Goal: Task Accomplishment & Management: Manage account settings

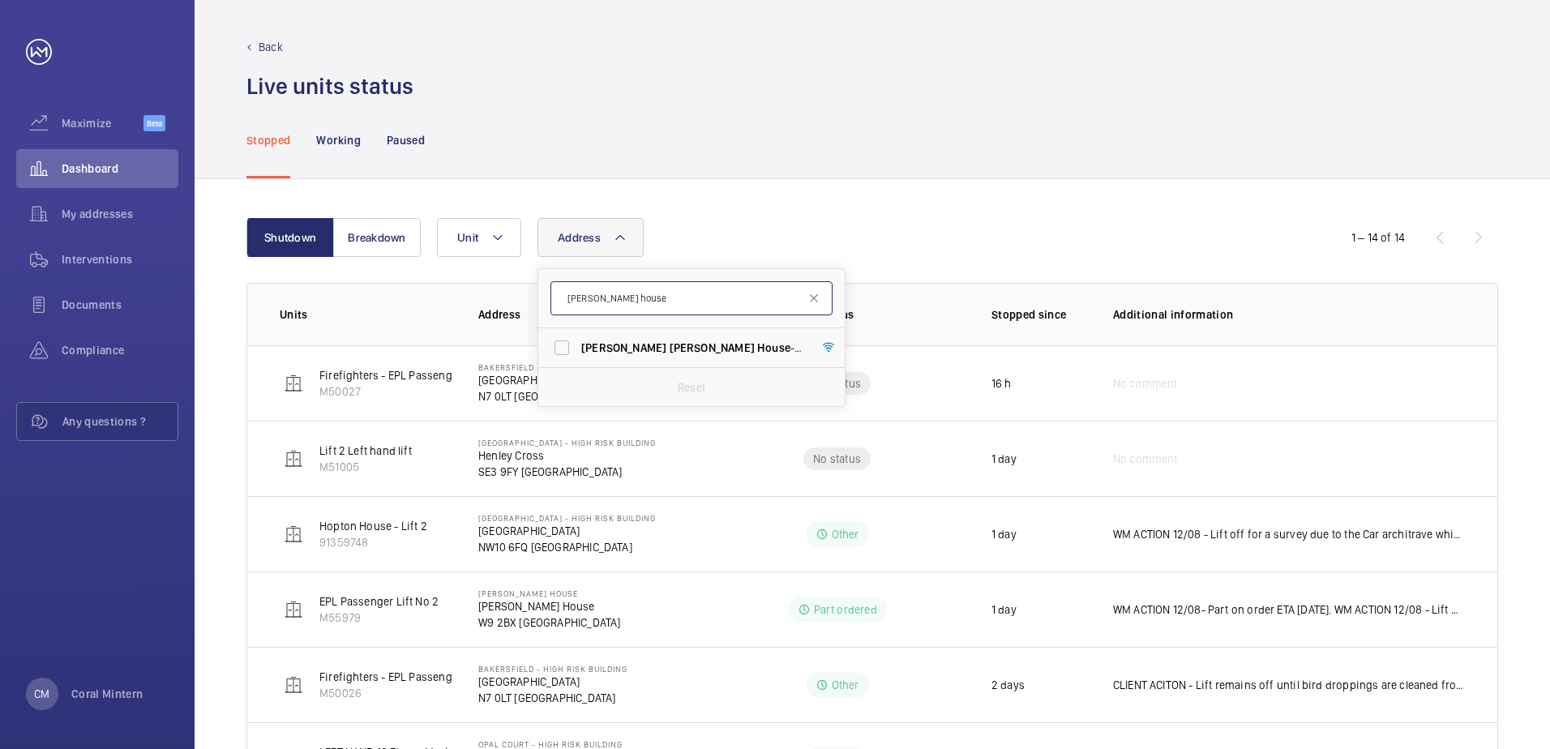
click at [612, 291] on input "[PERSON_NAME] house" at bounding box center [692, 298] width 282 height 34
drag, startPoint x: 653, startPoint y: 295, endPoint x: 572, endPoint y: 291, distance: 81.2
click at [570, 292] on input "[PERSON_NAME] house" at bounding box center [692, 298] width 282 height 34
type input "phoenix"
click at [616, 374] on label "[GEOGRAPHIC_DATA] Flats [STREET_ADDRESS]" at bounding box center [679, 386] width 282 height 39
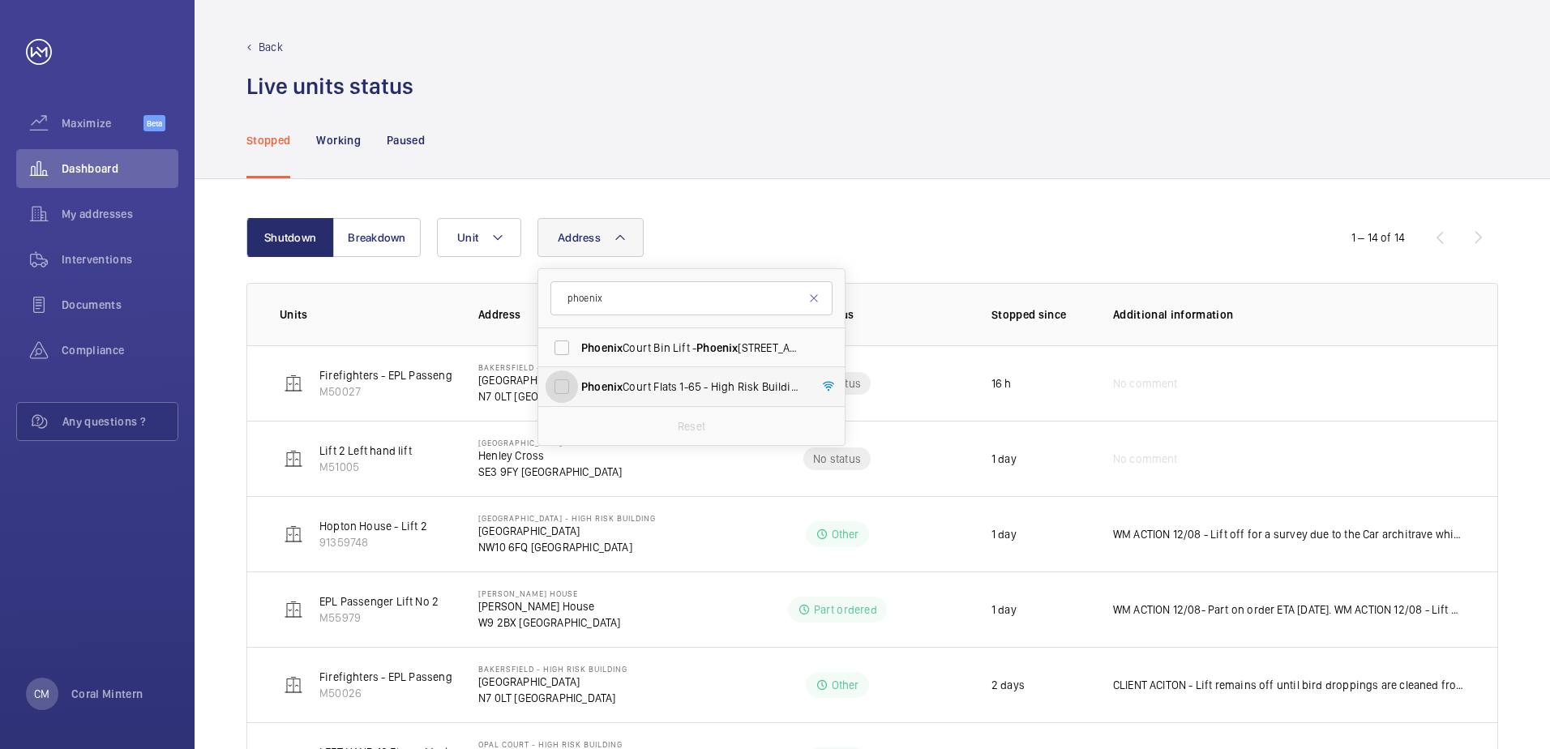
click at [578, 374] on input "[GEOGRAPHIC_DATA] Flats [STREET_ADDRESS]" at bounding box center [562, 387] width 32 height 32
checkbox input "true"
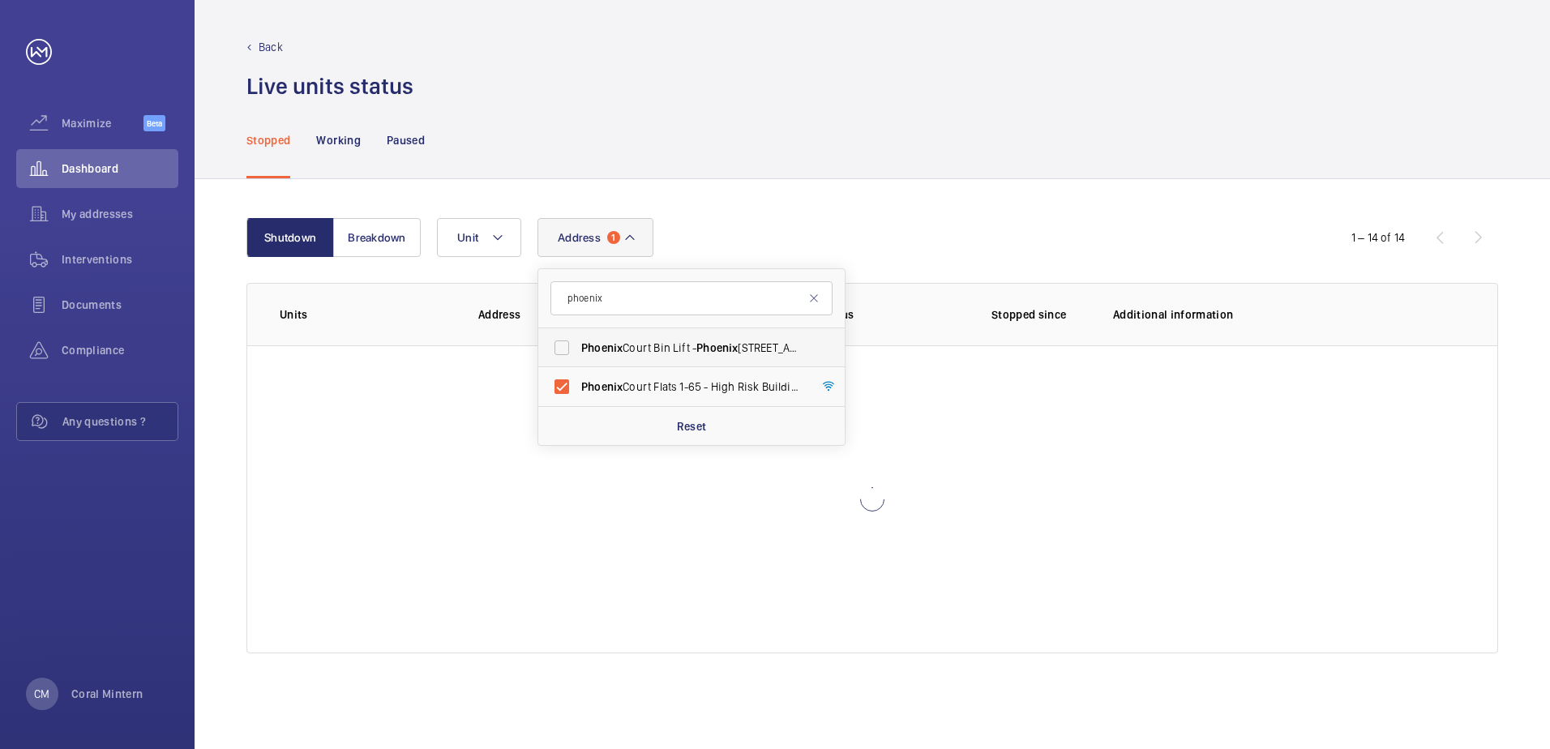
click at [632, 341] on span "Phoenix Court Bin Lift - [STREET_ADDRESS]" at bounding box center [692, 348] width 223 height 16
click at [578, 341] on input "Phoenix Court Bin Lift - [STREET_ADDRESS]" at bounding box center [562, 348] width 32 height 32
checkbox input "true"
click at [1152, 508] on div "Shutdown Breakdown Address [GEOGRAPHIC_DATA] Bin Lift - [GEOGRAPHIC_DATA] 1-65 …" at bounding box center [873, 464] width 1356 height 570
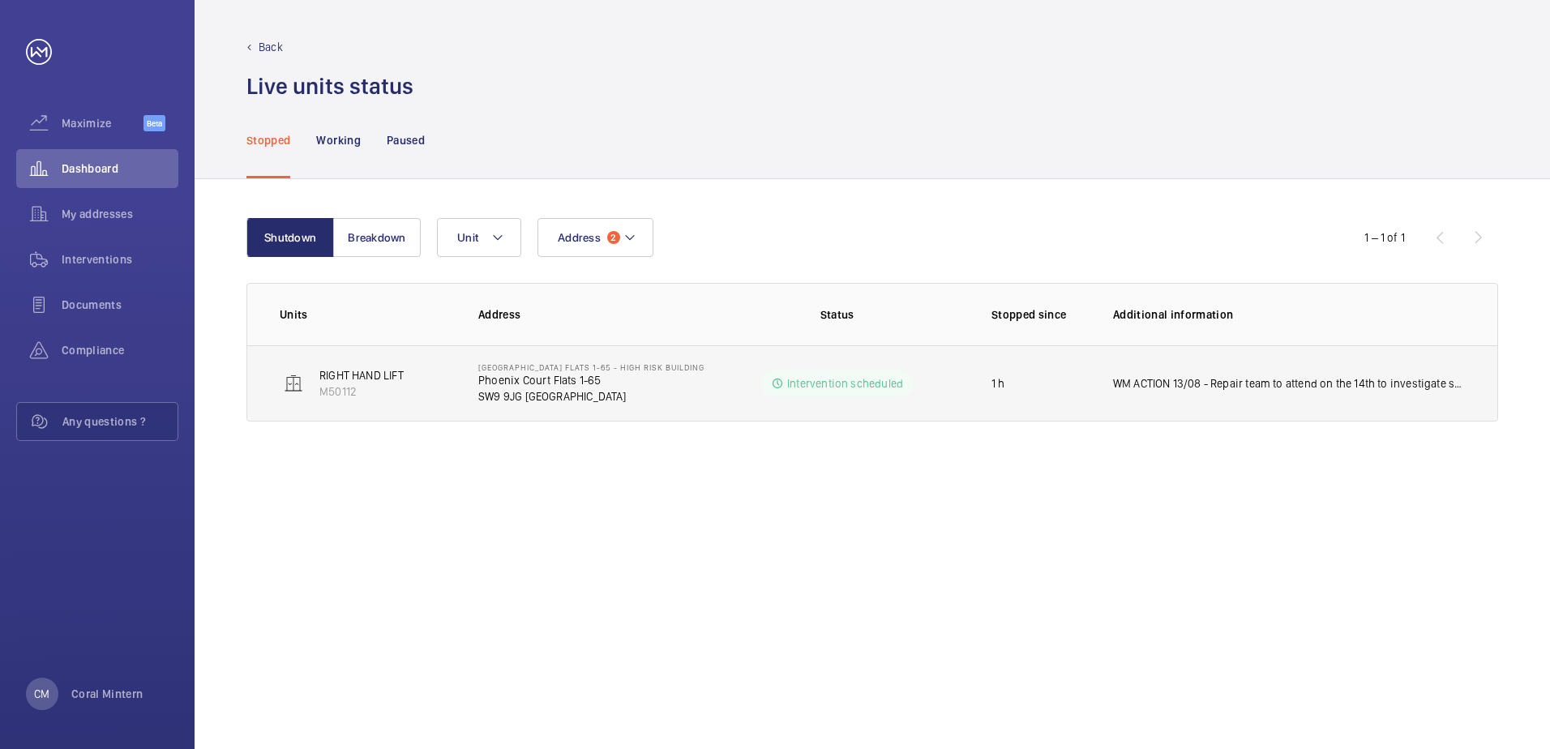
click at [1238, 394] on td "WM ACTION 13/08 - Repair team to attend on the 14th to investigate safety gear …" at bounding box center [1292, 383] width 410 height 76
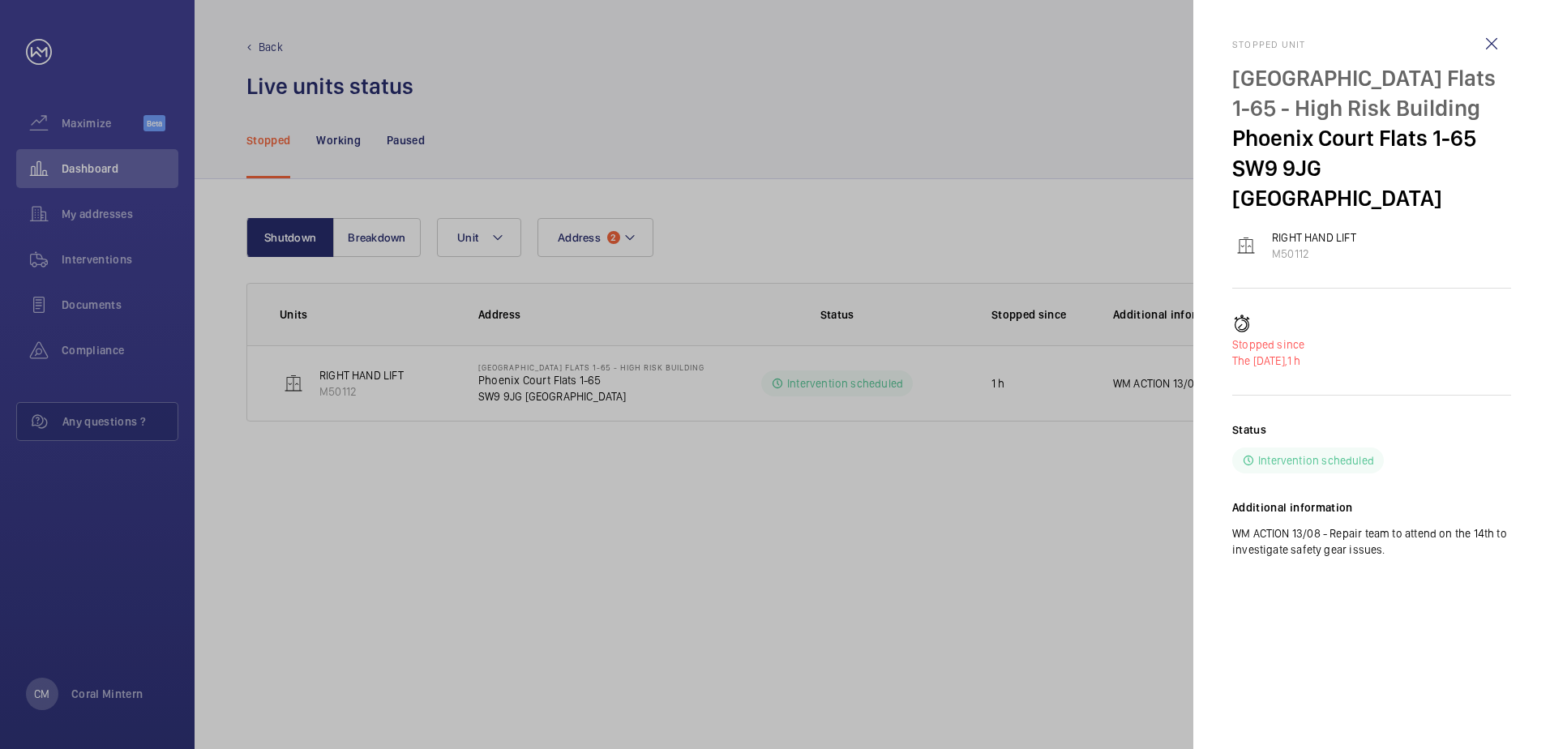
drag, startPoint x: 1520, startPoint y: 539, endPoint x: 1429, endPoint y: 518, distance: 94.0
click at [1429, 518] on mat-sidenav "Stopped unit [GEOGRAPHIC_DATA] Flats 1-65 - High Risk Building [GEOGRAPHIC_DATA…" at bounding box center [1372, 374] width 357 height 749
drag, startPoint x: 1405, startPoint y: 547, endPoint x: 1218, endPoint y: 47, distance: 533.5
click at [1218, 47] on mat-sidenav "Stopped unit [GEOGRAPHIC_DATA] Flats 1-65 - High Risk Building [GEOGRAPHIC_DATA…" at bounding box center [1372, 374] width 357 height 749
copy div "Stopped unit [GEOGRAPHIC_DATA] Flats 1-65 - High Risk Building [GEOGRAPHIC_DATA…"
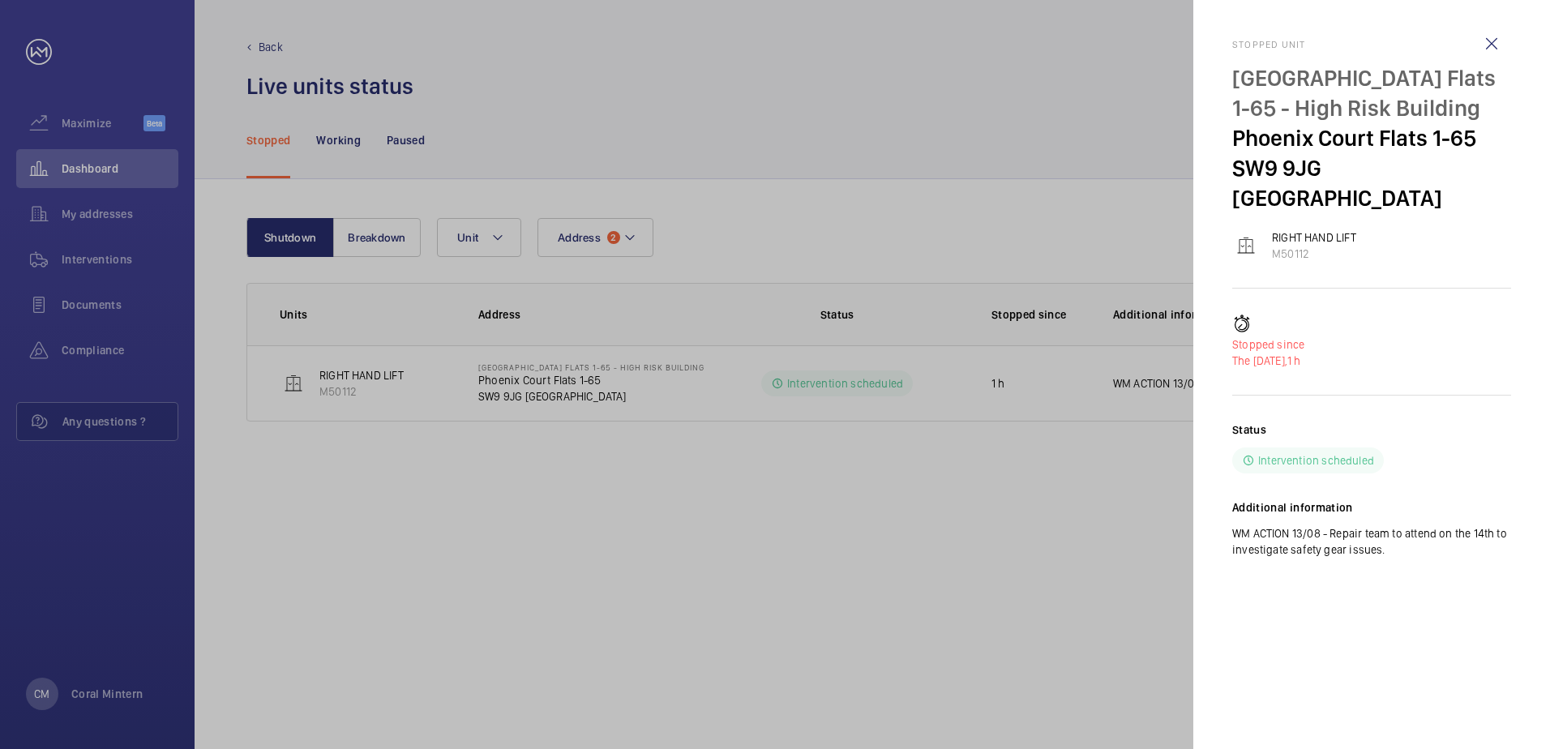
click at [971, 169] on div at bounding box center [775, 374] width 1550 height 749
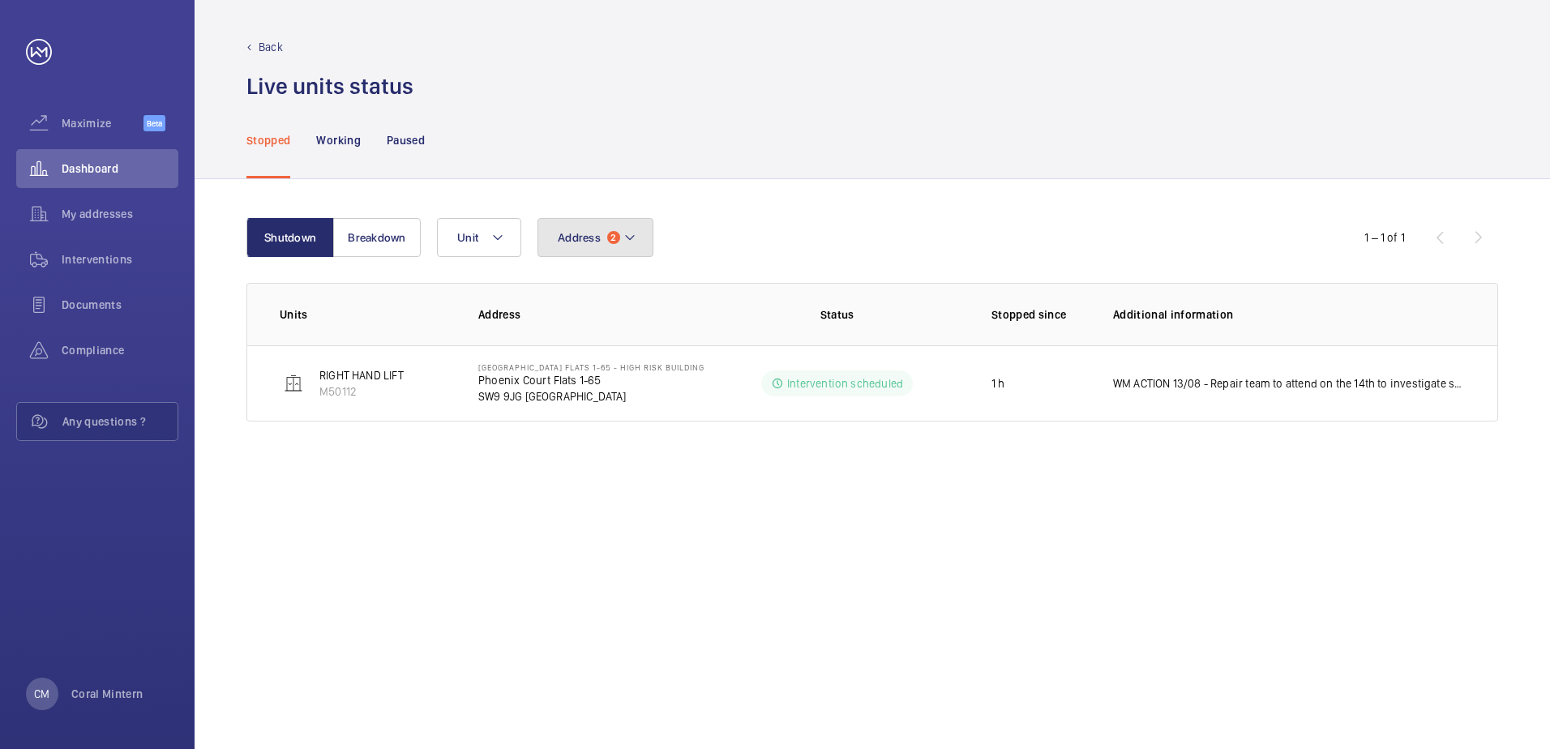
click at [610, 239] on span "2" at bounding box center [613, 237] width 13 height 13
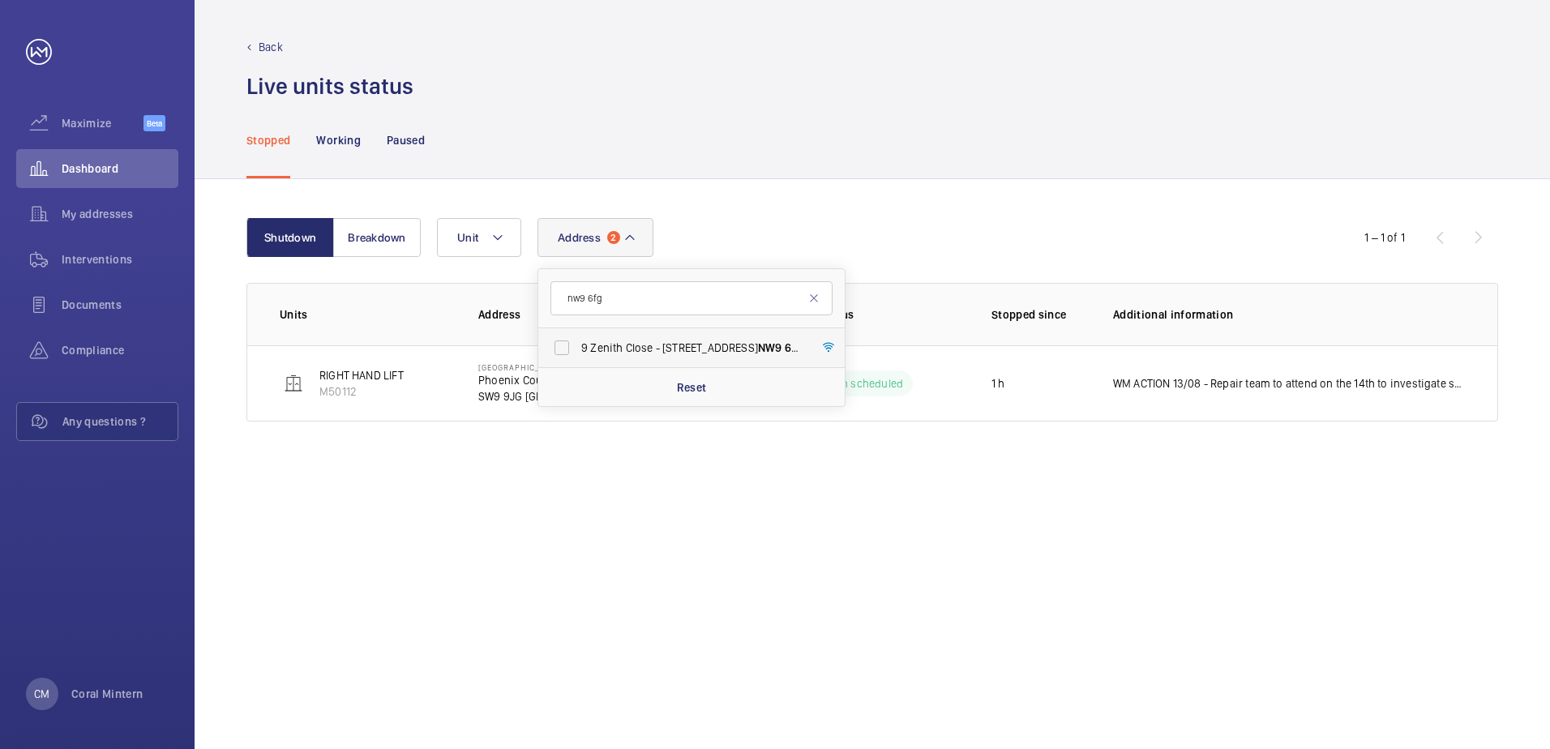
type input "nw9 6fg"
click at [653, 348] on span "[STREET_ADDRESS]" at bounding box center [692, 348] width 223 height 16
click at [578, 348] on input "[STREET_ADDRESS]" at bounding box center [562, 348] width 32 height 32
checkbox input "true"
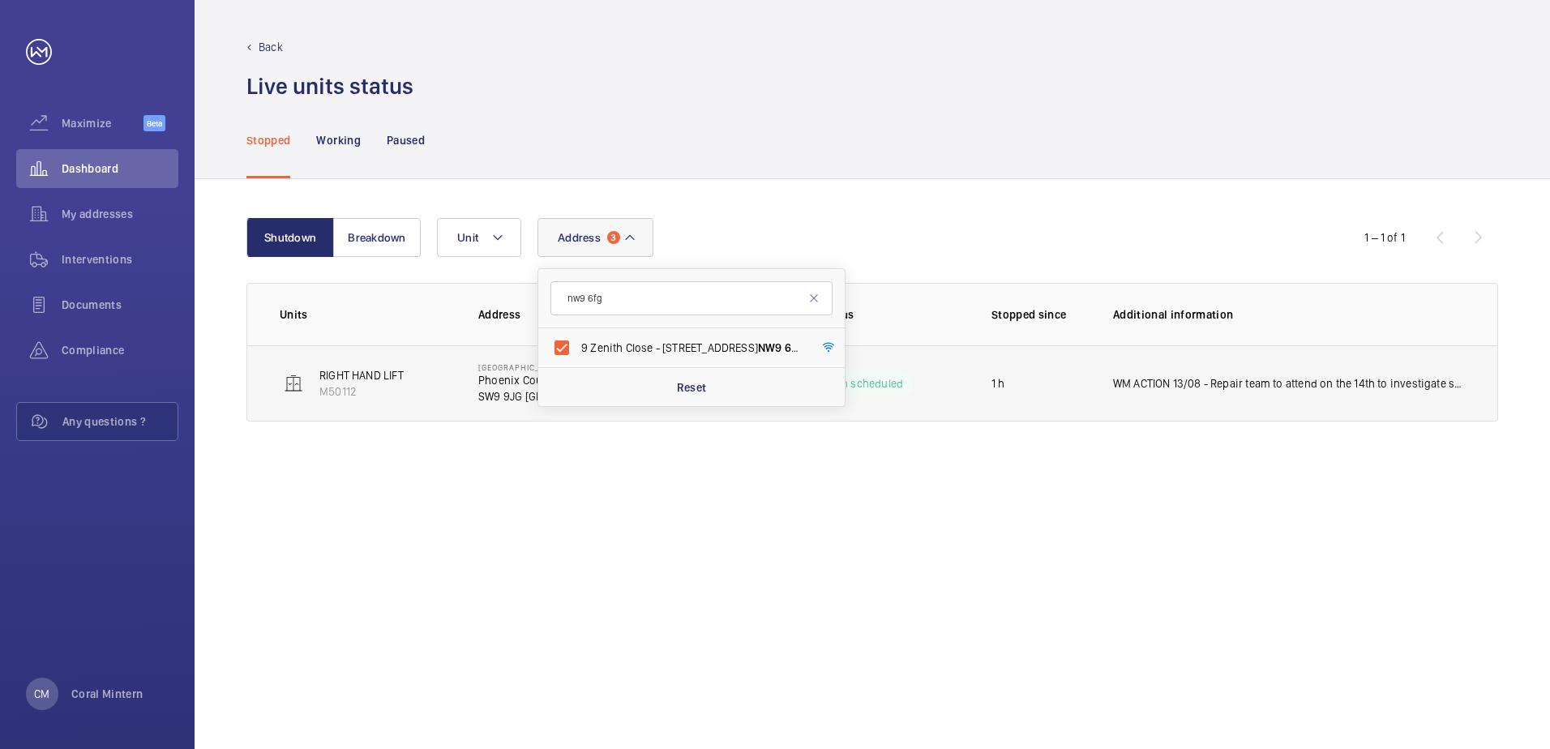
click at [1070, 400] on td "1 h" at bounding box center [1027, 383] width 122 height 76
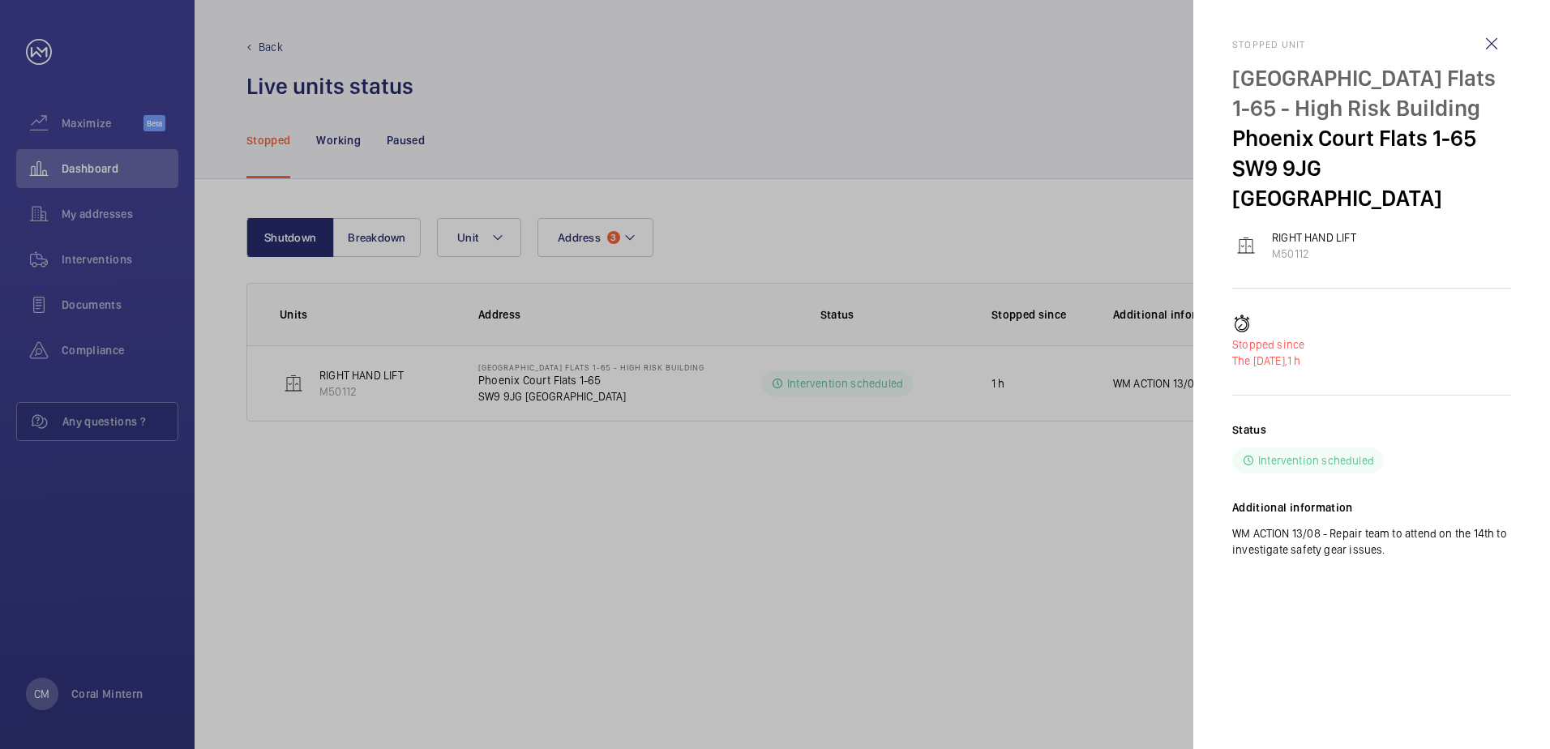
click at [583, 208] on div at bounding box center [775, 374] width 1550 height 749
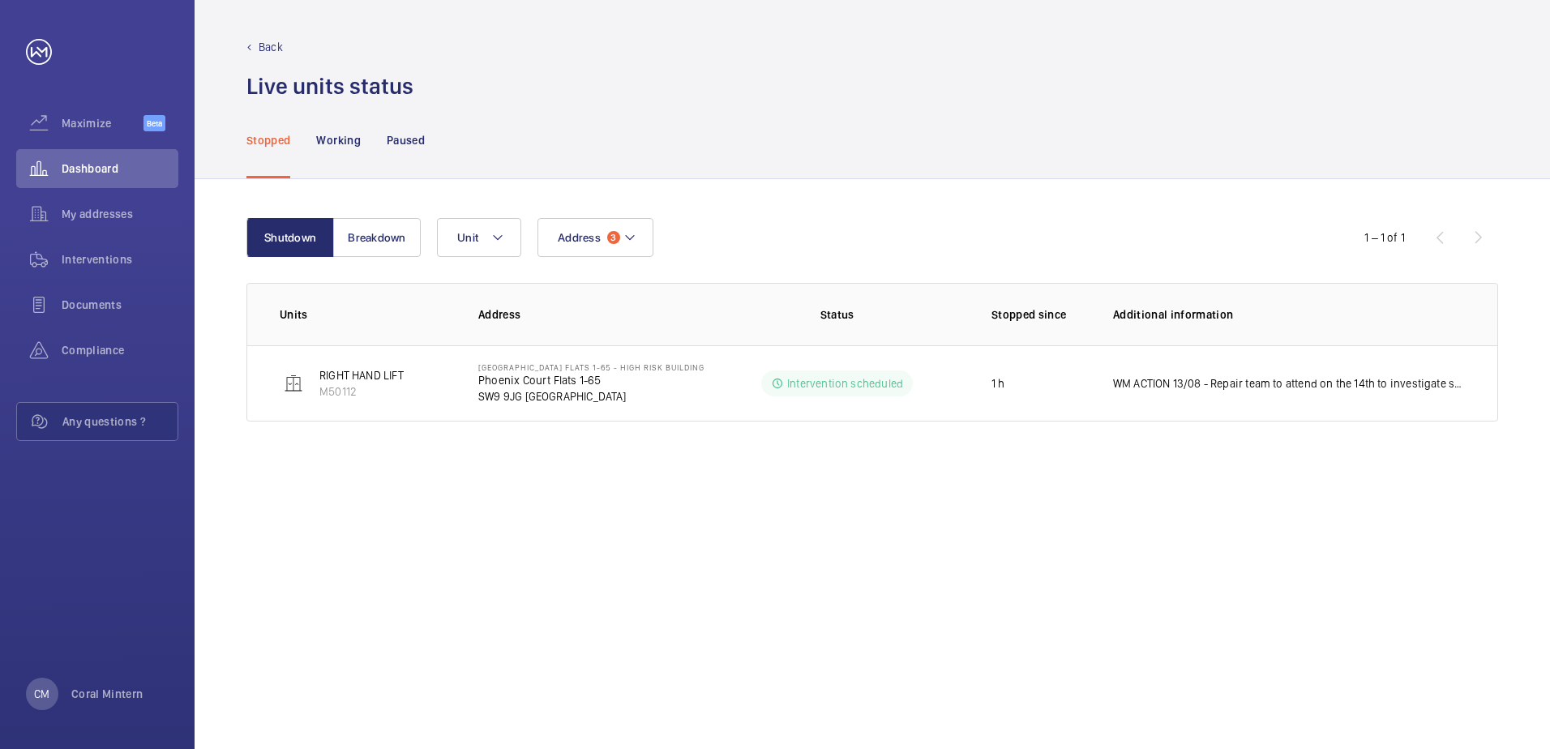
click at [624, 249] on div at bounding box center [775, 374] width 1550 height 749
click at [624, 244] on mat-icon at bounding box center [630, 237] width 13 height 19
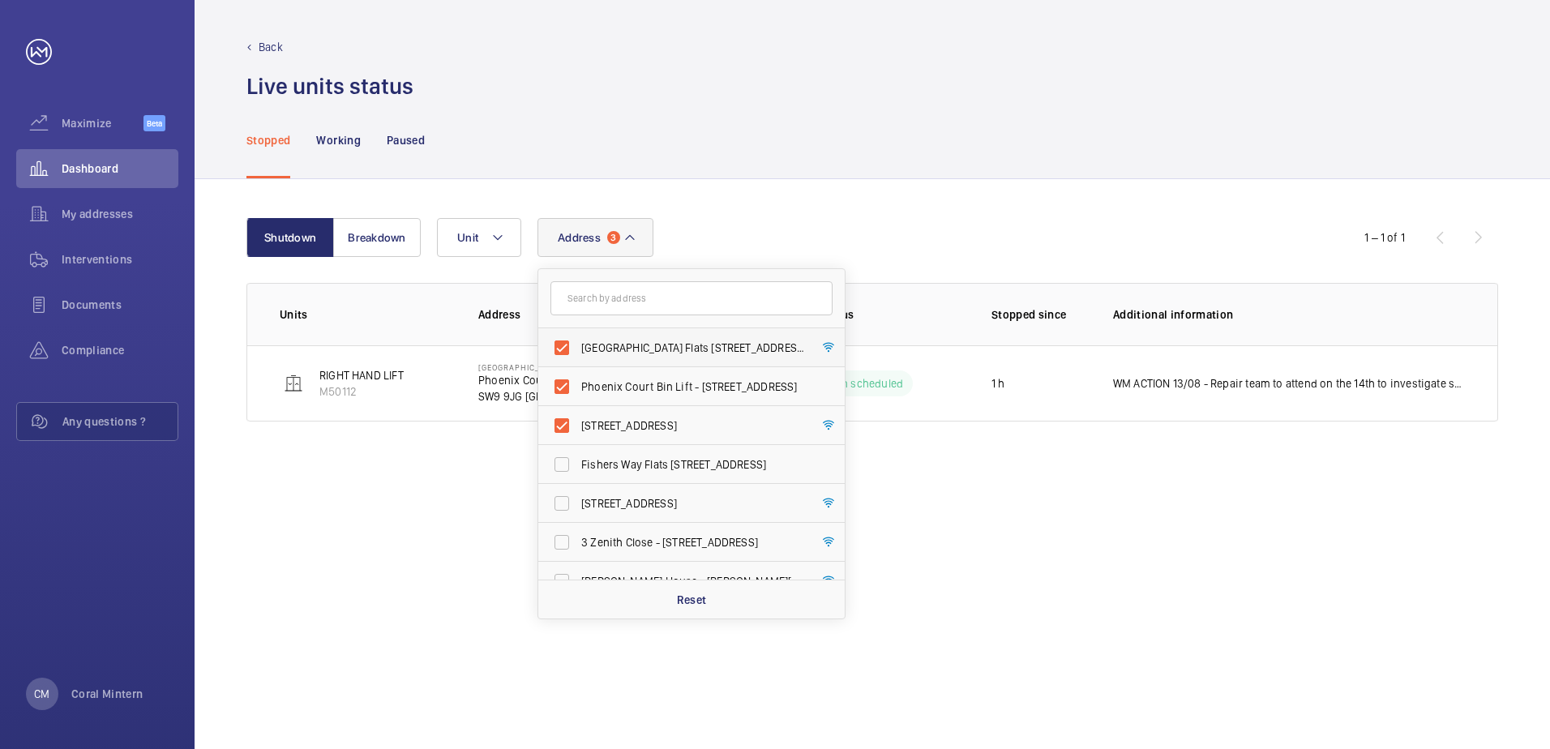
click at [665, 357] on label "[GEOGRAPHIC_DATA] Flats [STREET_ADDRESS]" at bounding box center [679, 347] width 282 height 39
click at [578, 357] on input "[GEOGRAPHIC_DATA] Flats [STREET_ADDRESS]" at bounding box center [562, 348] width 32 height 32
checkbox input "false"
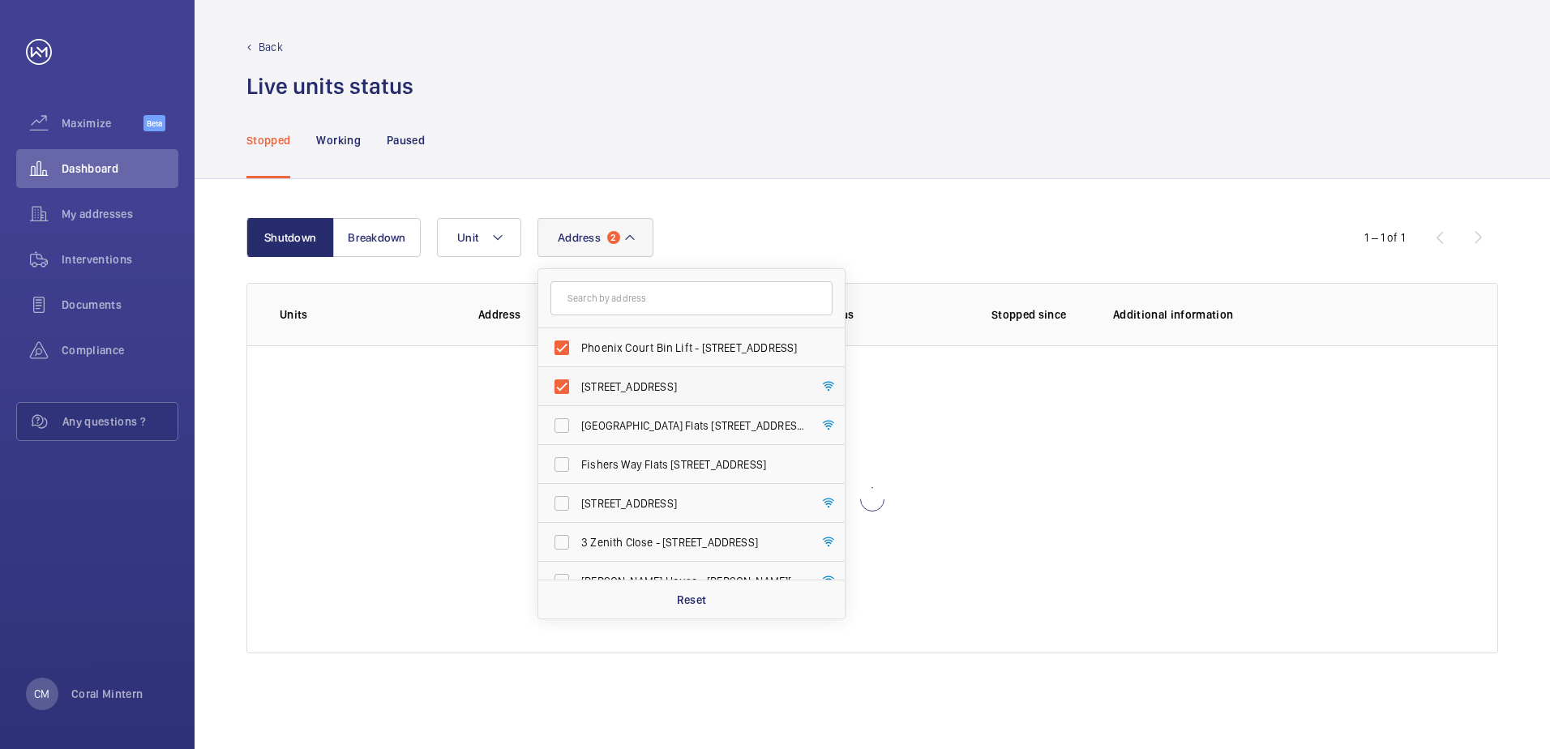
click at [671, 380] on span "[STREET_ADDRESS]" at bounding box center [692, 387] width 223 height 16
click at [578, 380] on input "[STREET_ADDRESS]" at bounding box center [562, 387] width 32 height 32
checkbox input "false"
click at [675, 353] on span "Phoenix Court Bin Lift - [STREET_ADDRESS]" at bounding box center [692, 348] width 223 height 16
click at [578, 353] on input "Phoenix Court Bin Lift - [STREET_ADDRESS]" at bounding box center [562, 348] width 32 height 32
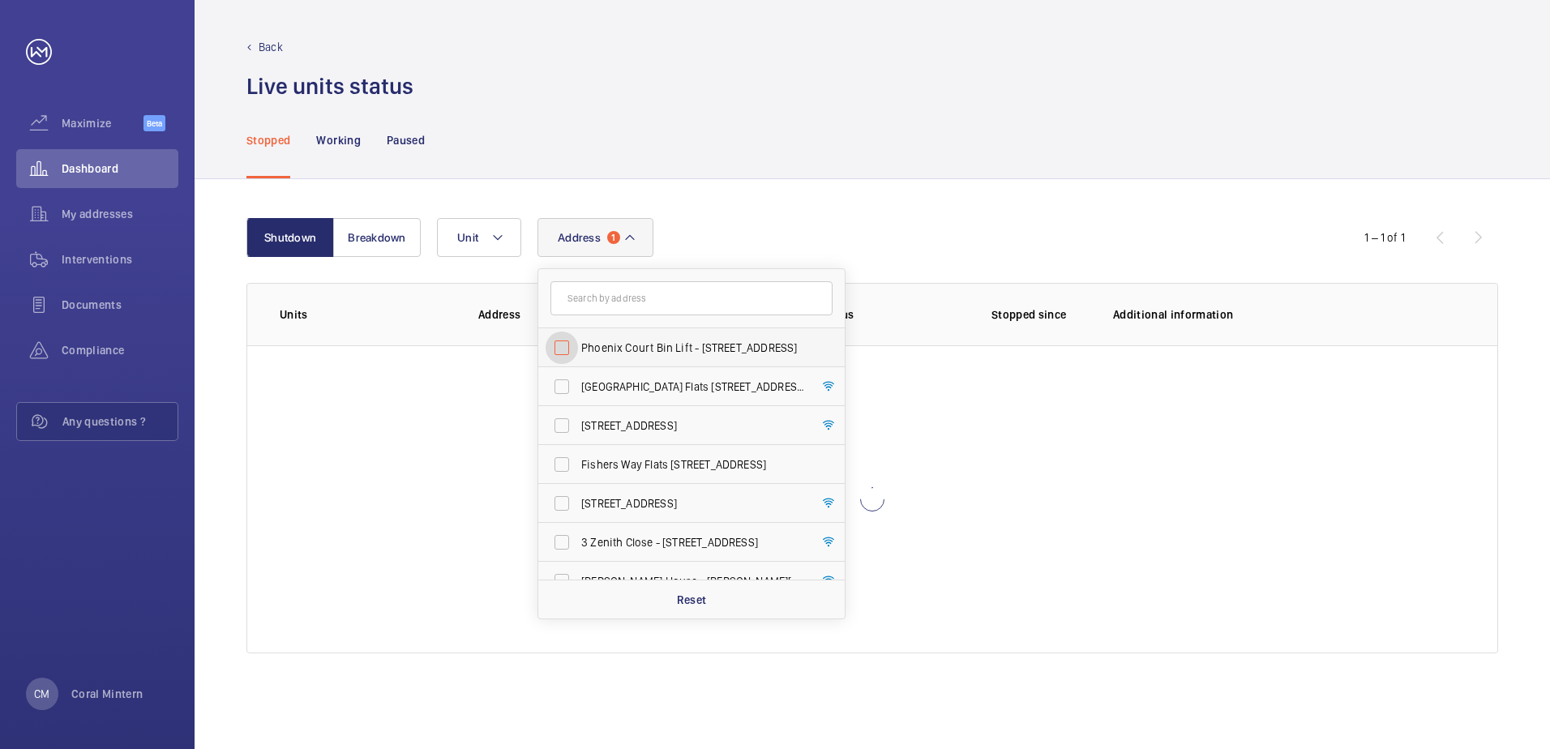
checkbox input "false"
click at [672, 298] on input "text" at bounding box center [692, 298] width 282 height 34
type input "W"
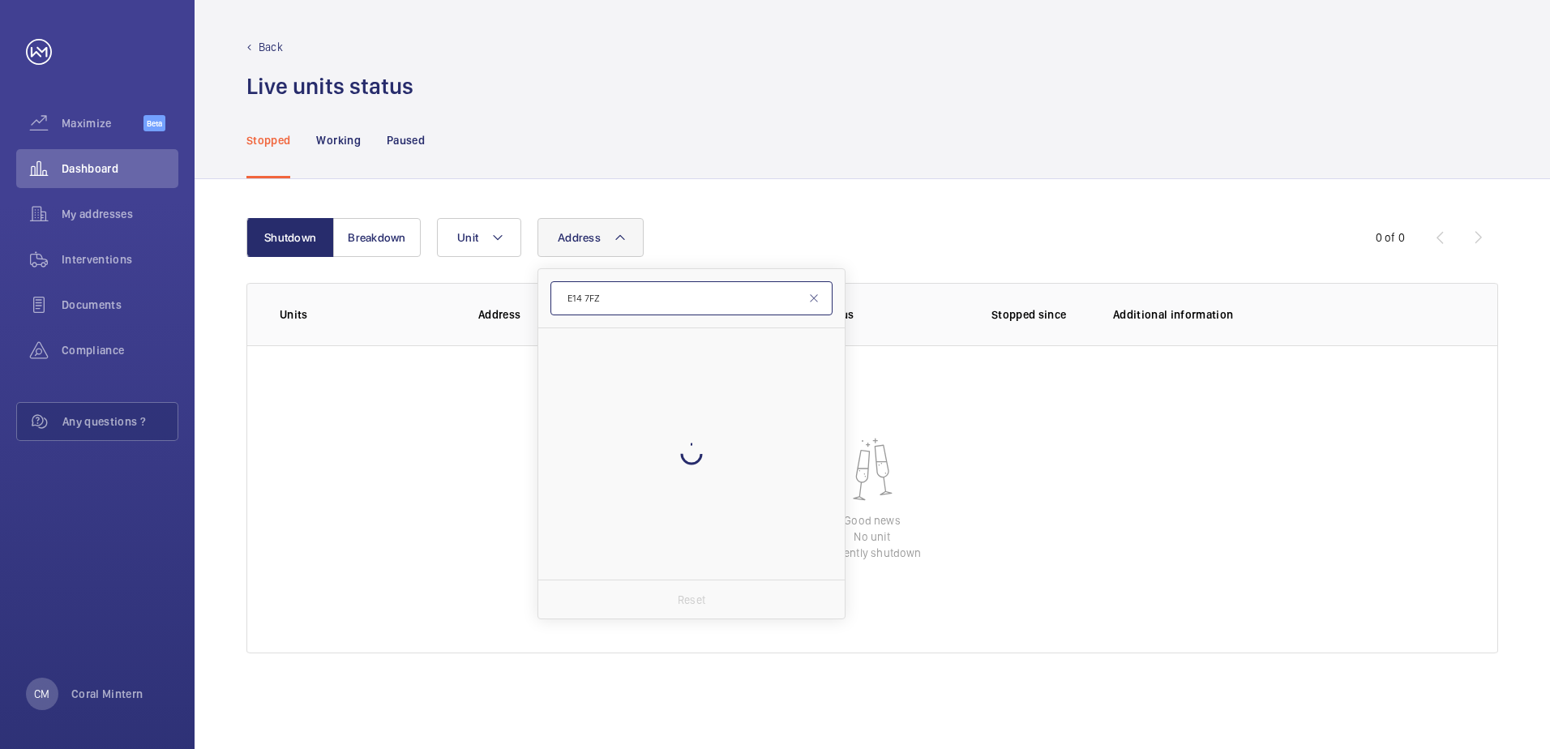
type input "E14 7FZ"
click at [698, 339] on label "Carat House - [GEOGRAPHIC_DATA]" at bounding box center [679, 347] width 282 height 39
click at [578, 339] on input "Carat House - [GEOGRAPHIC_DATA]" at bounding box center [562, 348] width 32 height 32
checkbox input "true"
